Goal: Information Seeking & Learning: Find specific fact

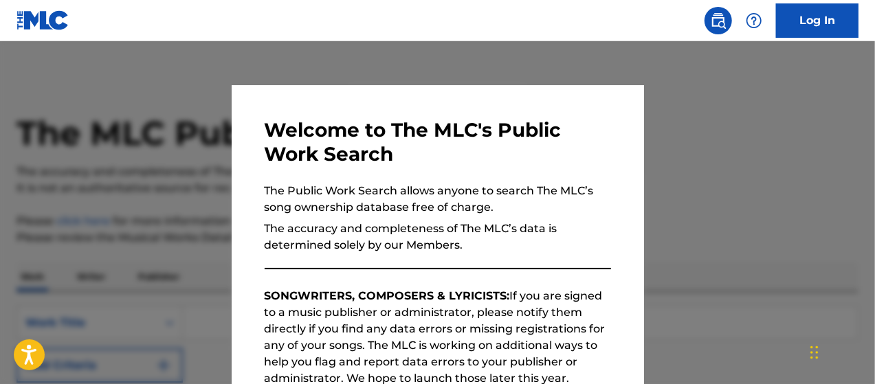
click at [677, 221] on div at bounding box center [437, 233] width 875 height 384
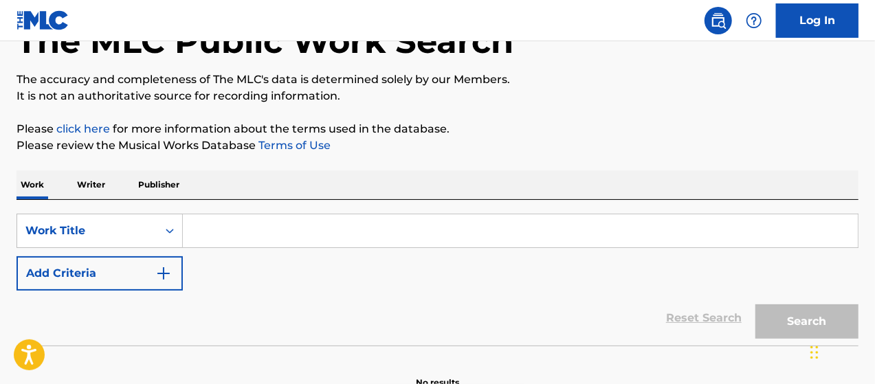
scroll to position [169, 0]
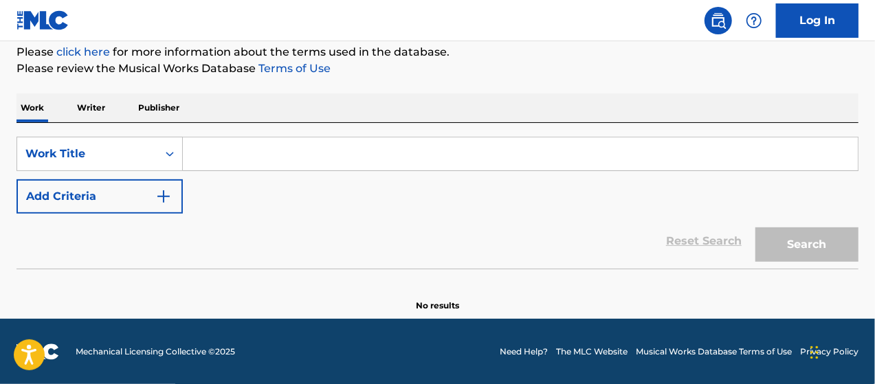
click at [219, 133] on div "SearchWithCriteriafd587107-0bd1-4a95-8458-3bed0944573a Work Title Add Criteria …" at bounding box center [437, 196] width 842 height 146
click at [212, 153] on input "Search Form" at bounding box center [520, 153] width 675 height 33
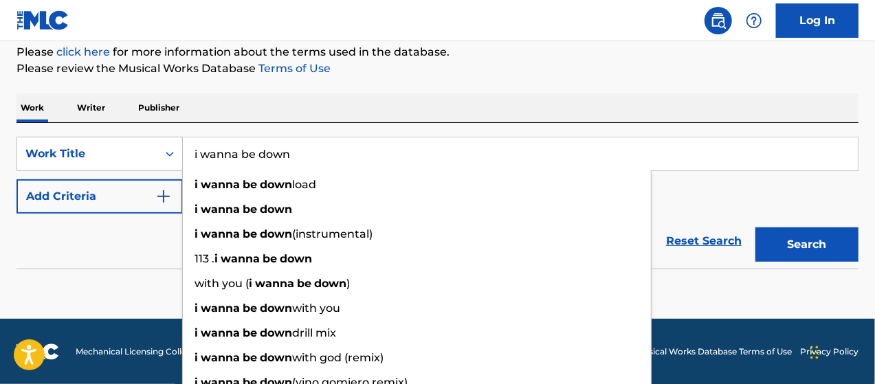
type input "i wanna be down"
click at [801, 257] on button "Search" at bounding box center [806, 244] width 103 height 34
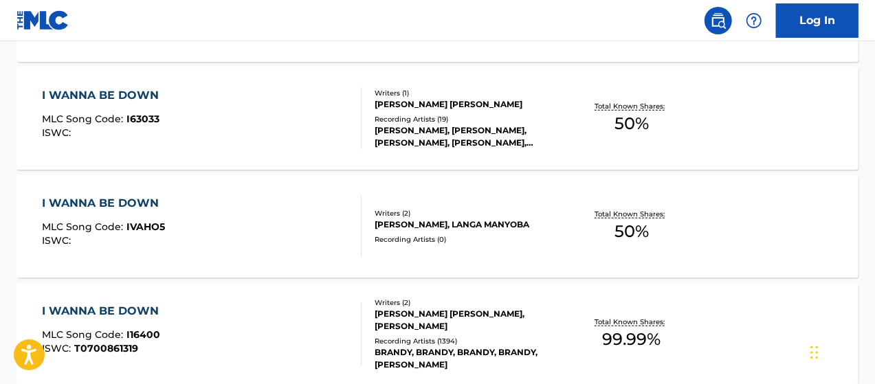
scroll to position [581, 0]
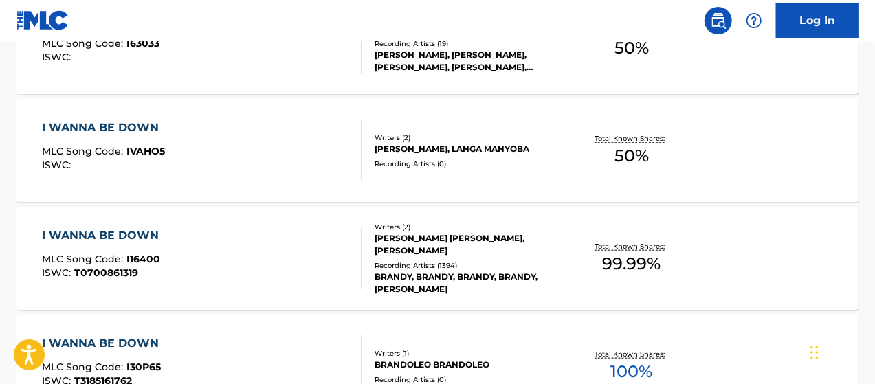
click at [165, 249] on div "I WANNA BE DOWN MLC Song Code : I16400 ISWC : T0700861319" at bounding box center [202, 258] width 320 height 62
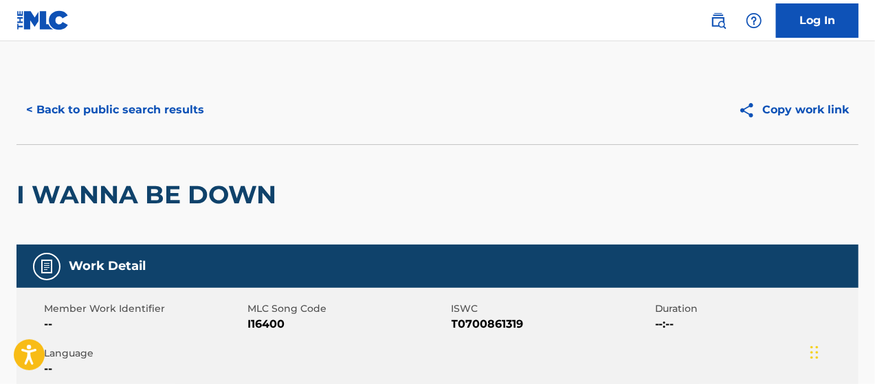
click at [46, 108] on button "< Back to public search results" at bounding box center [114, 110] width 197 height 34
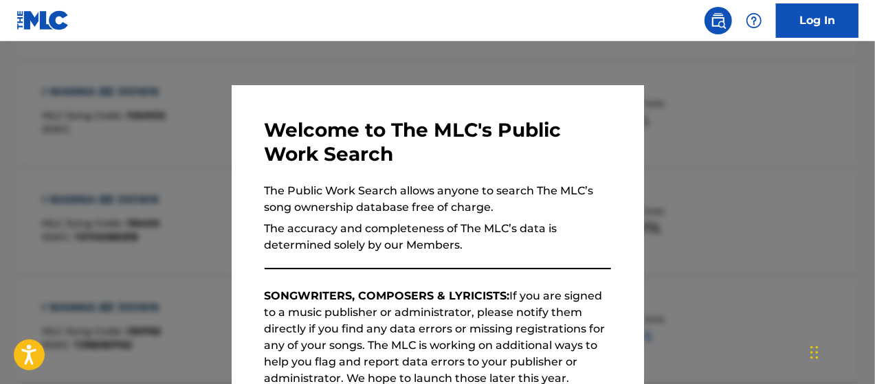
scroll to position [244, 0]
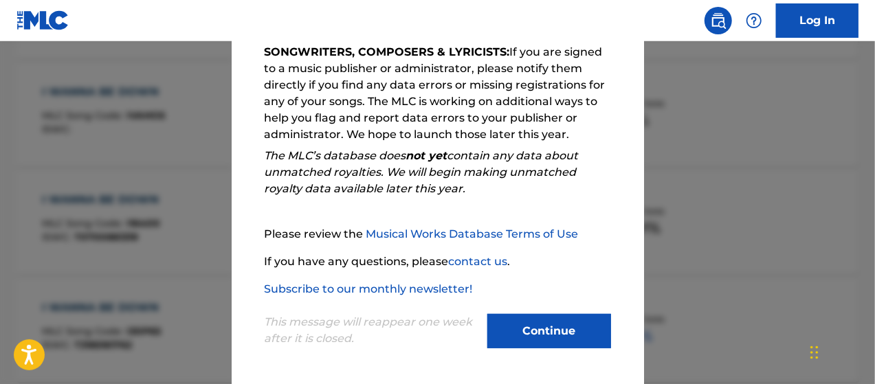
click at [547, 337] on button "Continue" at bounding box center [549, 331] width 124 height 34
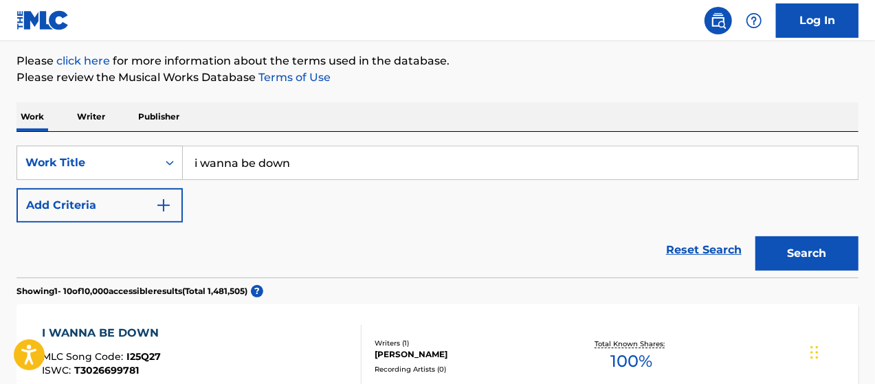
scroll to position [275, 0]
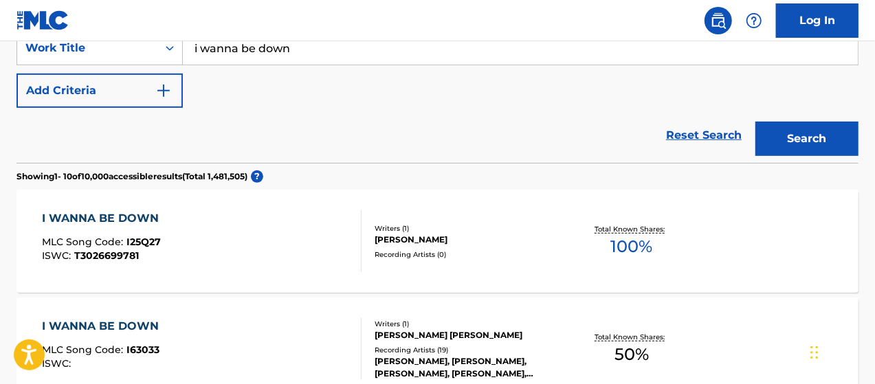
click at [166, 78] on button "Add Criteria" at bounding box center [99, 91] width 166 height 34
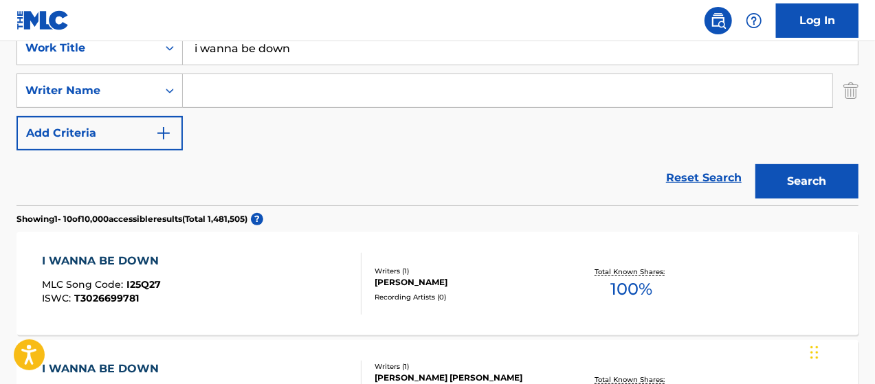
click at [227, 105] on input "Search Form" at bounding box center [507, 90] width 649 height 33
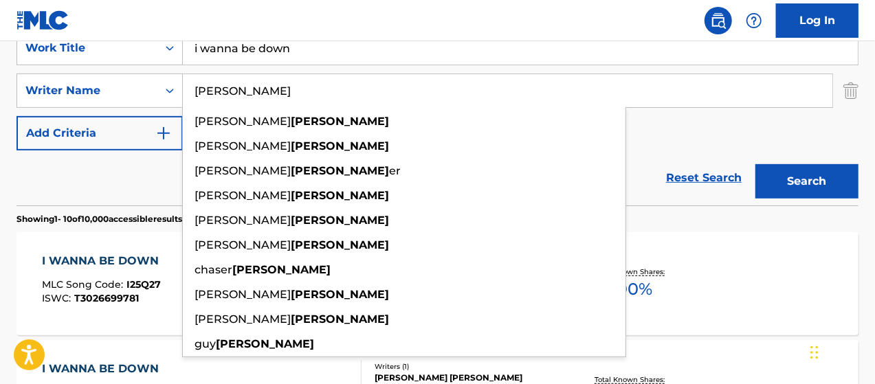
type input "[PERSON_NAME]"
click at [755, 164] on button "Search" at bounding box center [806, 181] width 103 height 34
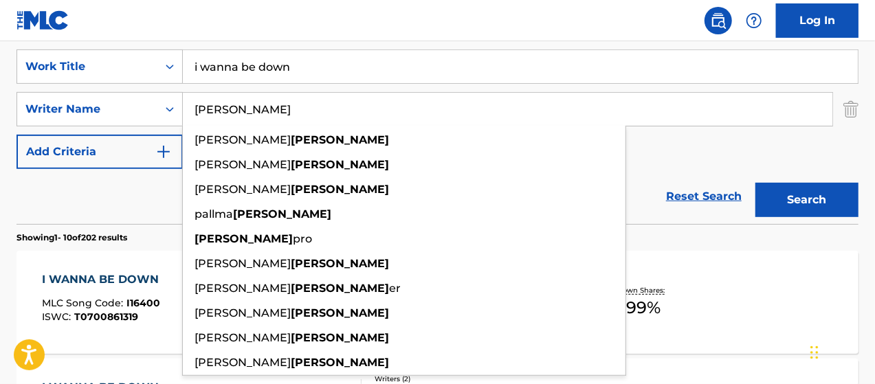
click at [139, 200] on div "Reset Search Search" at bounding box center [437, 196] width 842 height 55
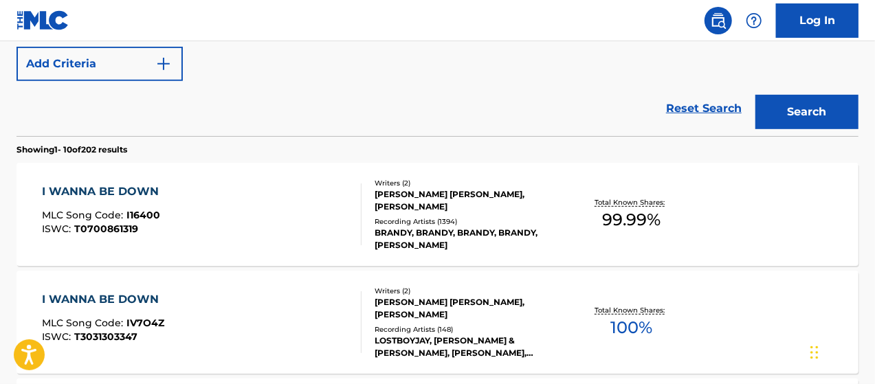
scroll to position [394, 0]
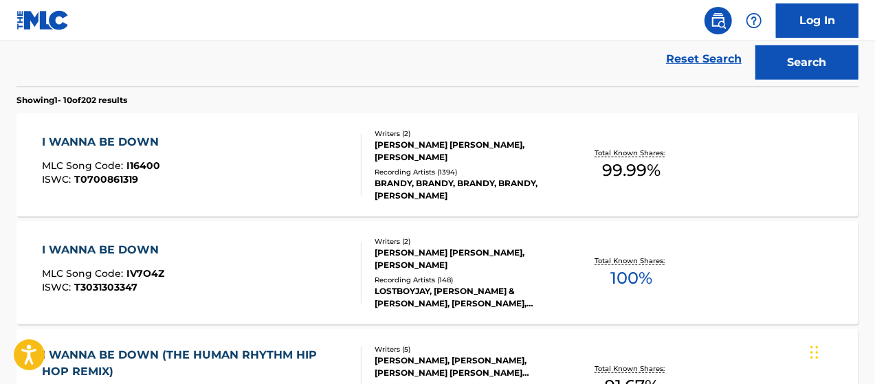
click at [240, 281] on div "I WANNA BE DOWN MLC Song Code : IV7O4Z ISWC : T3031303347" at bounding box center [202, 273] width 320 height 62
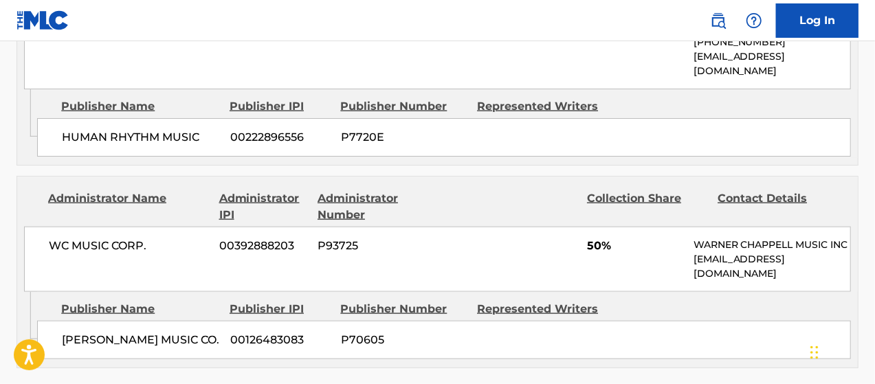
scroll to position [893, 0]
